Goal: Navigation & Orientation: Find specific page/section

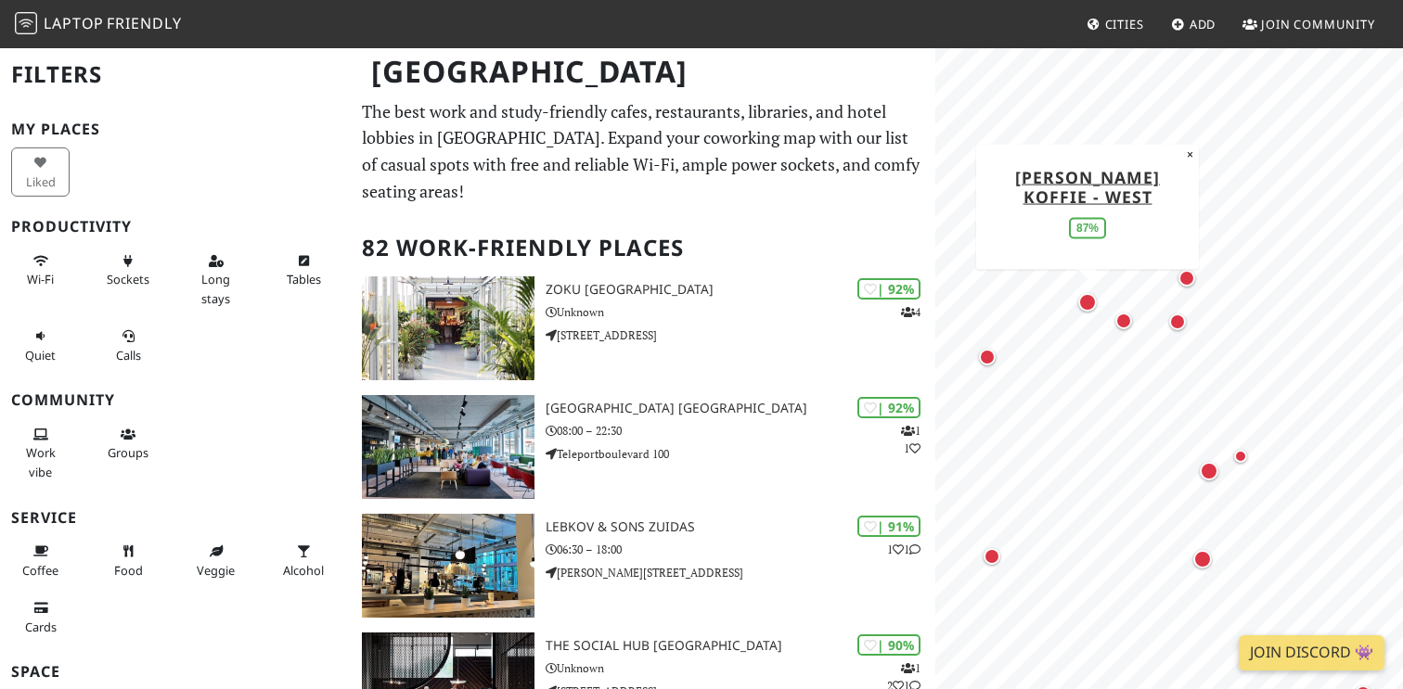
click at [1090, 308] on div "Map marker" at bounding box center [1087, 302] width 19 height 19
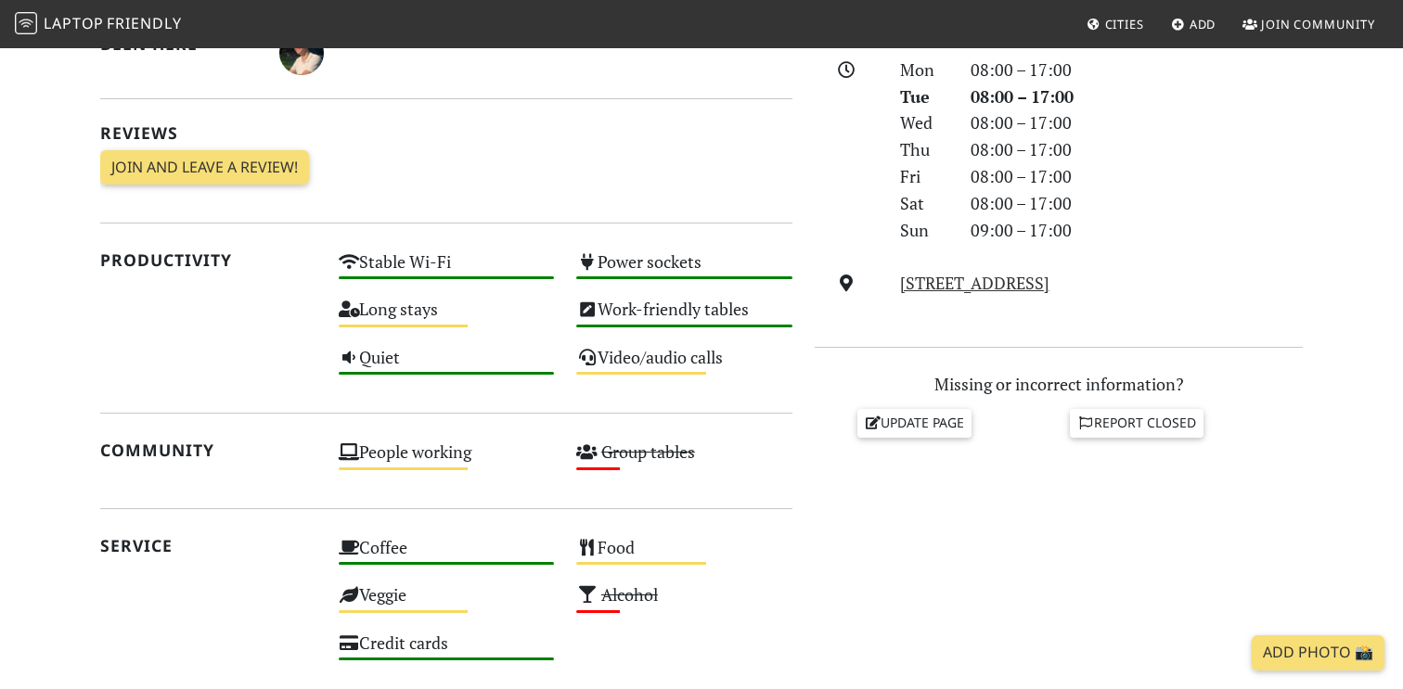
scroll to position [551, 0]
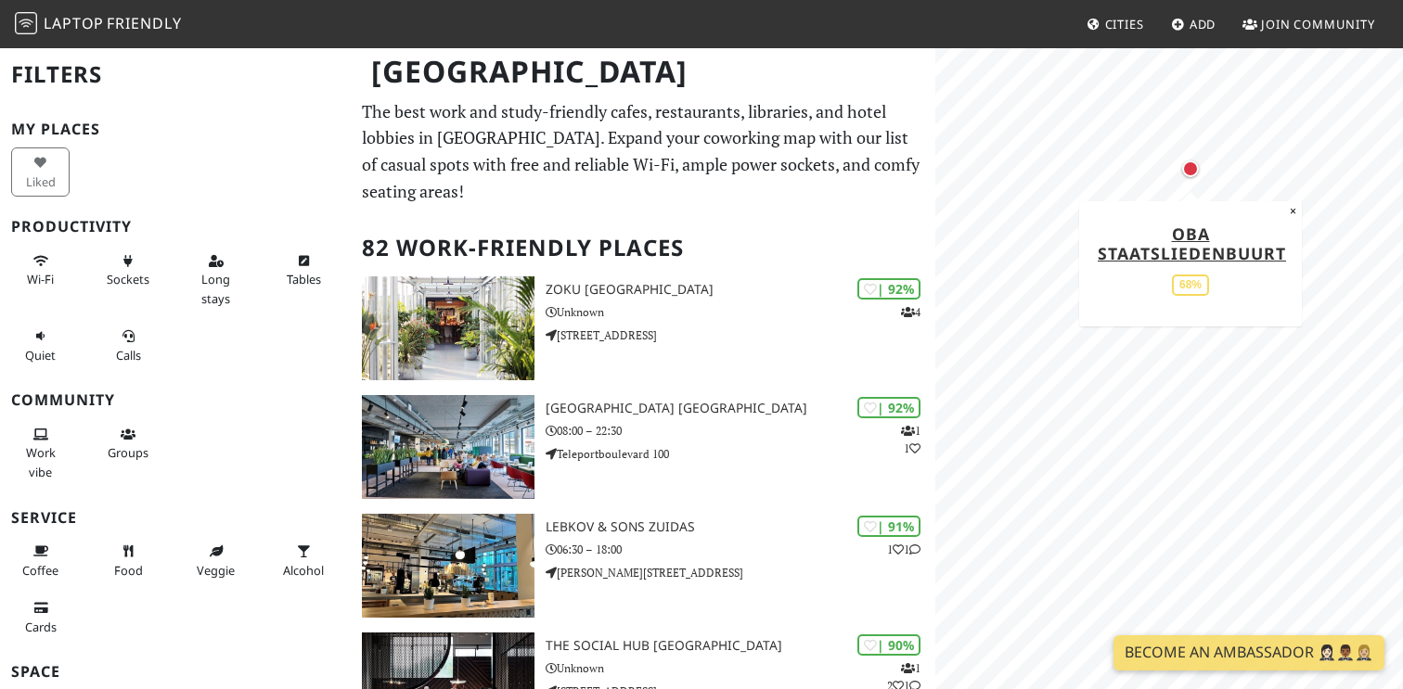
click at [1199, 168] on div "Map marker" at bounding box center [1190, 169] width 24 height 24
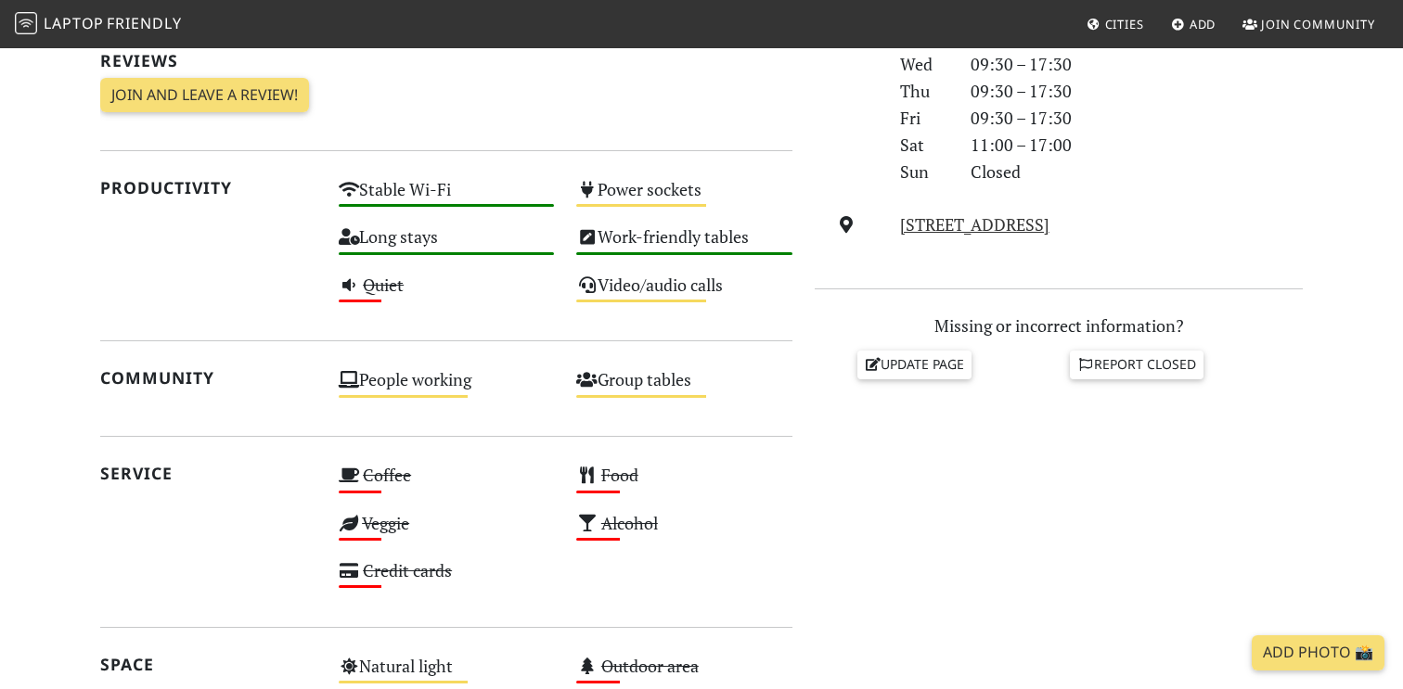
scroll to position [592, 0]
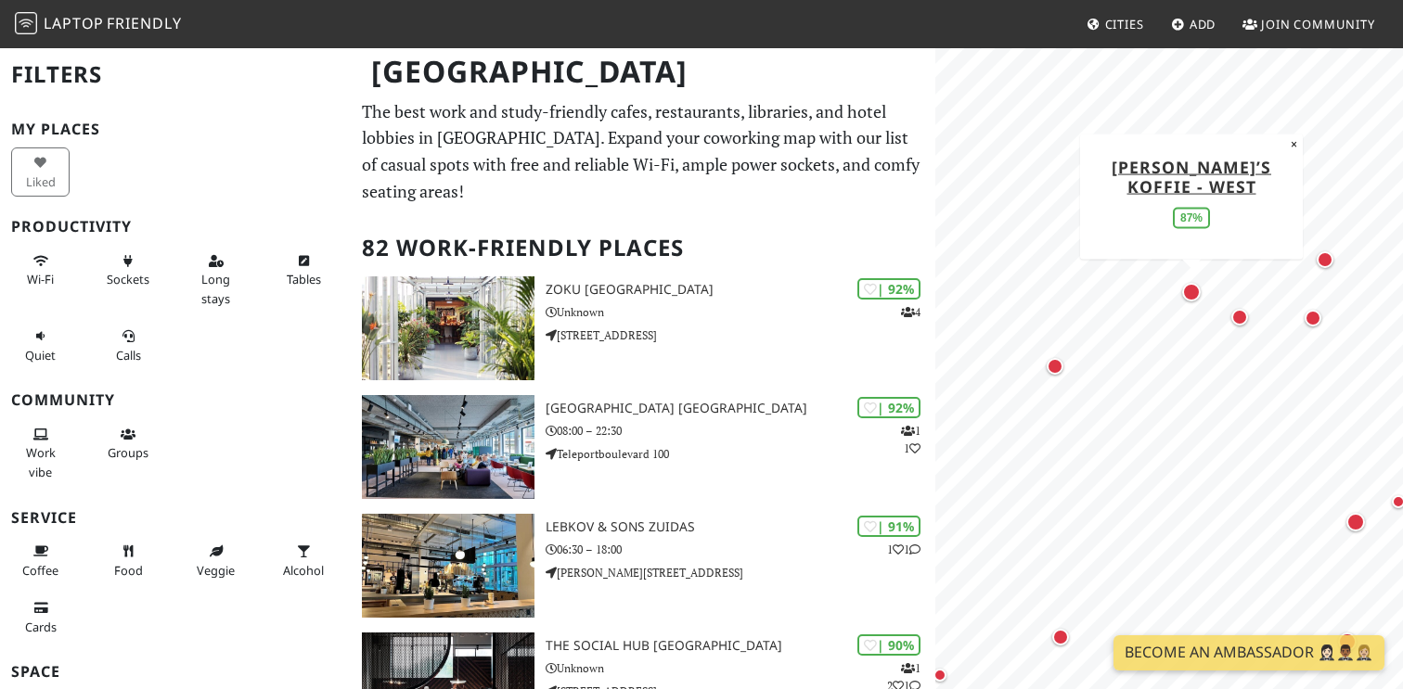
click at [1191, 287] on div "Map marker" at bounding box center [1191, 292] width 19 height 19
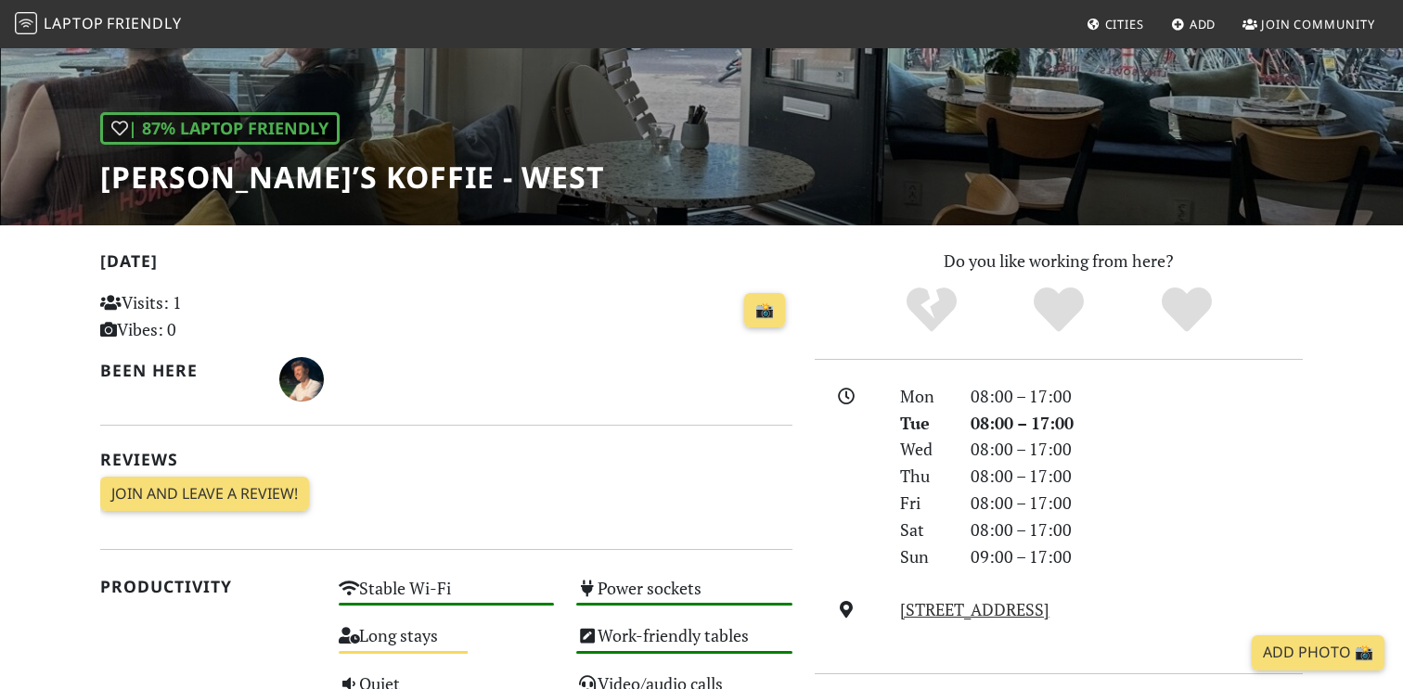
scroll to position [399, 0]
